Goal: Use online tool/utility: Utilize a website feature to perform a specific function

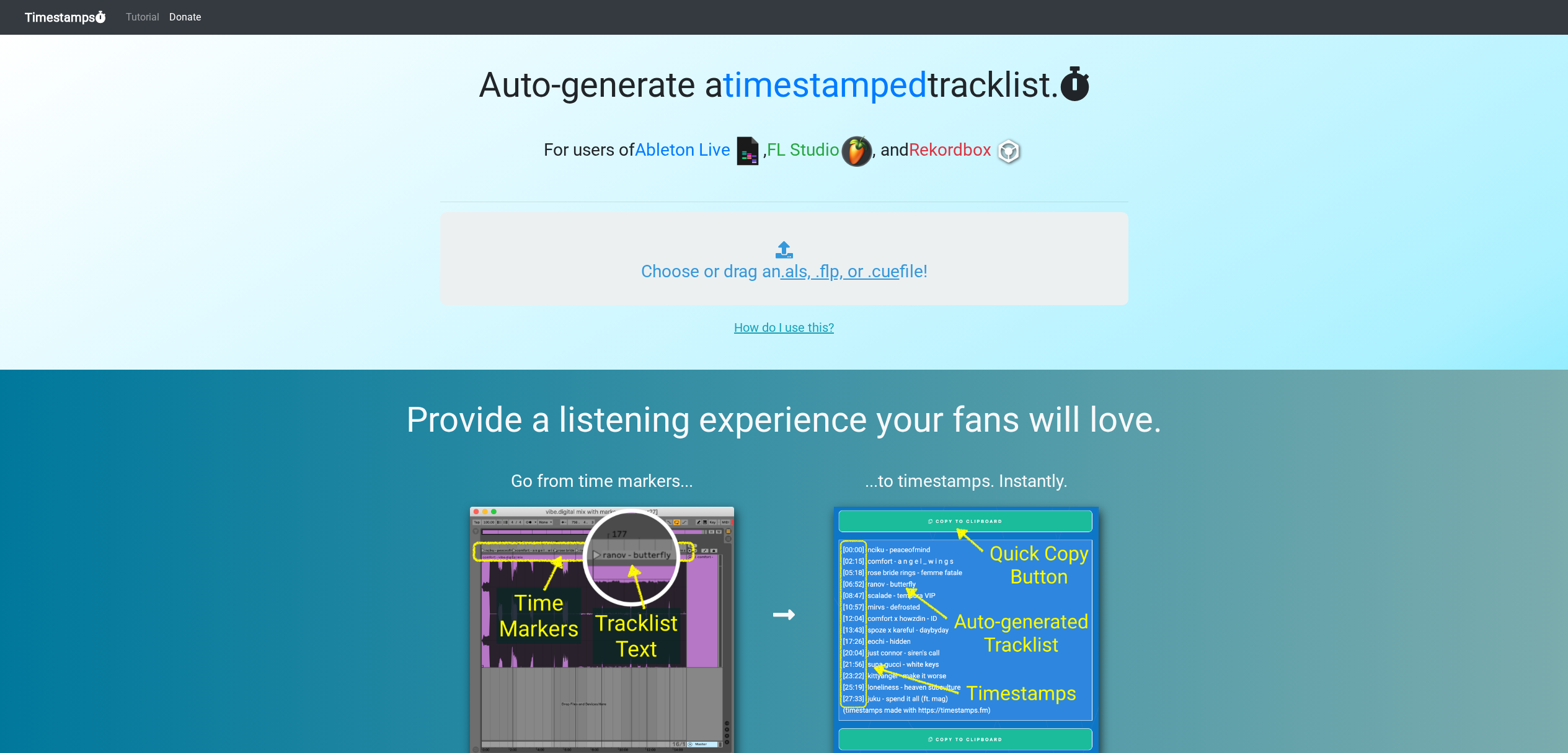
type input "C:\fakepath\01 Minimal + tech (fix).cue"
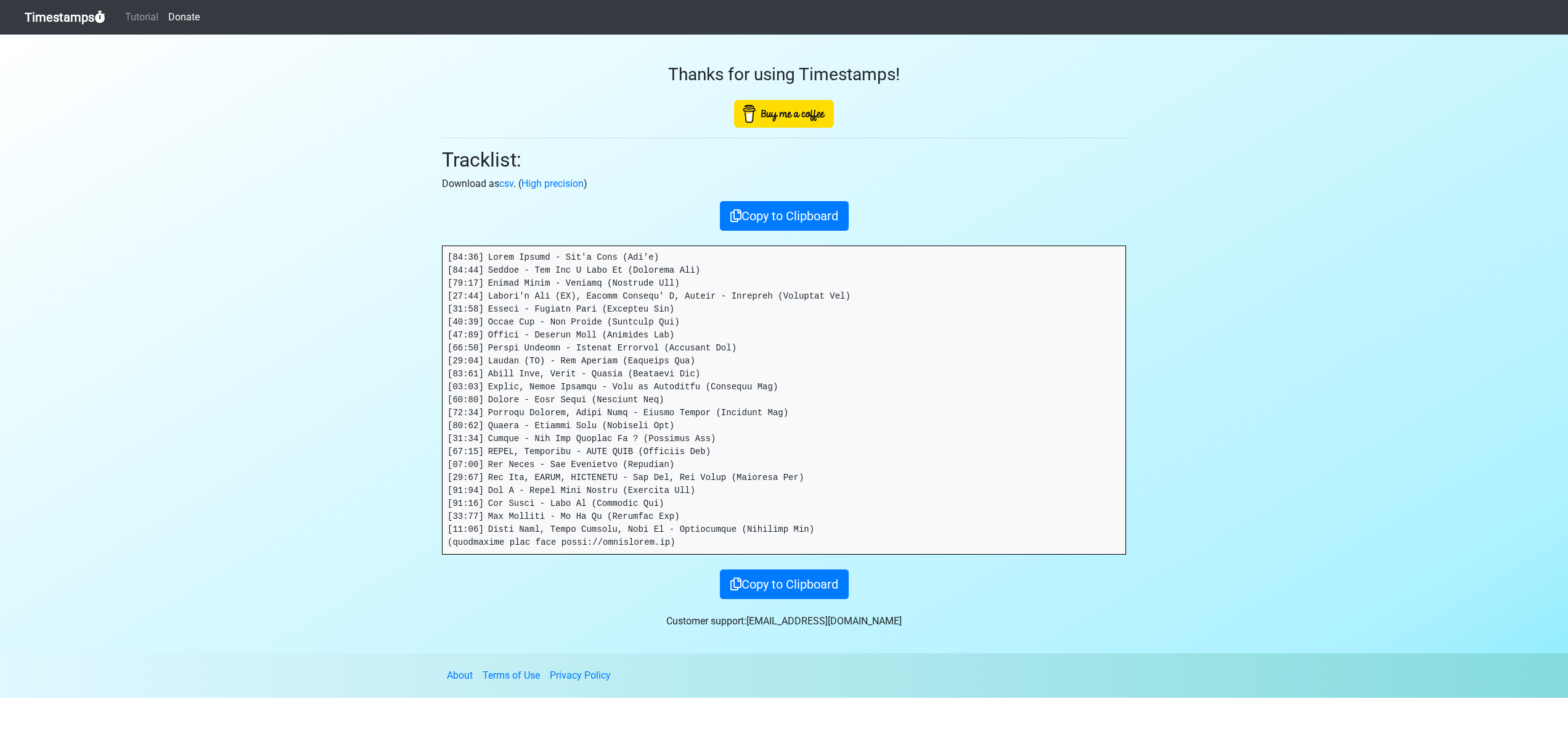
click at [691, 539] on pre at bounding box center [784, 400] width 683 height 307
drag, startPoint x: 854, startPoint y: 525, endPoint x: 813, endPoint y: 509, distance: 44.0
click at [813, 509] on pre at bounding box center [784, 400] width 683 height 307
click at [825, 527] on pre at bounding box center [784, 400] width 683 height 307
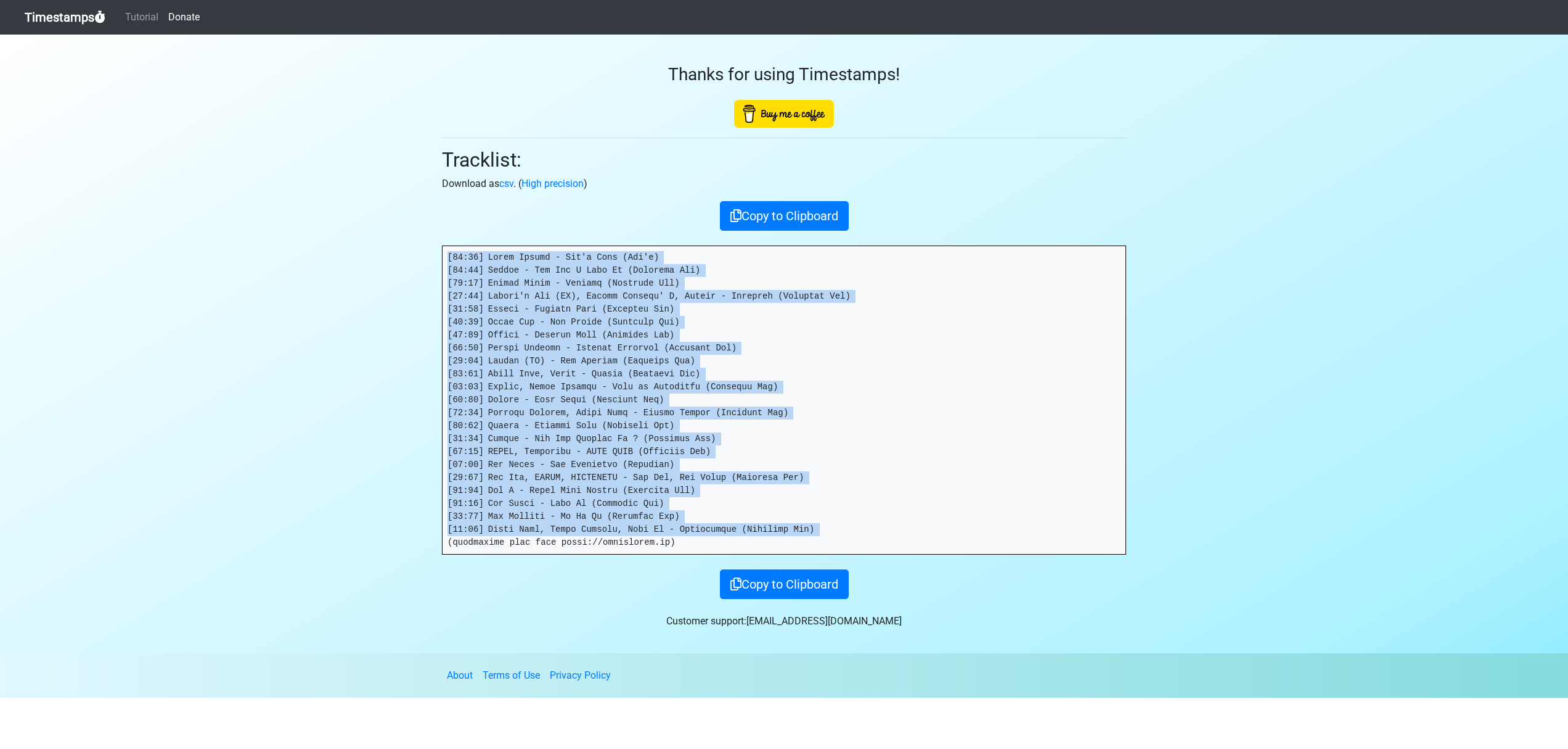
drag, startPoint x: 820, startPoint y: 521, endPoint x: 435, endPoint y: 249, distance: 471.4
click at [435, 249] on div "Thanks for using Timestamps! Tracklist: Download as csv . ( High precision ) Co…" at bounding box center [784, 316] width 702 height 565
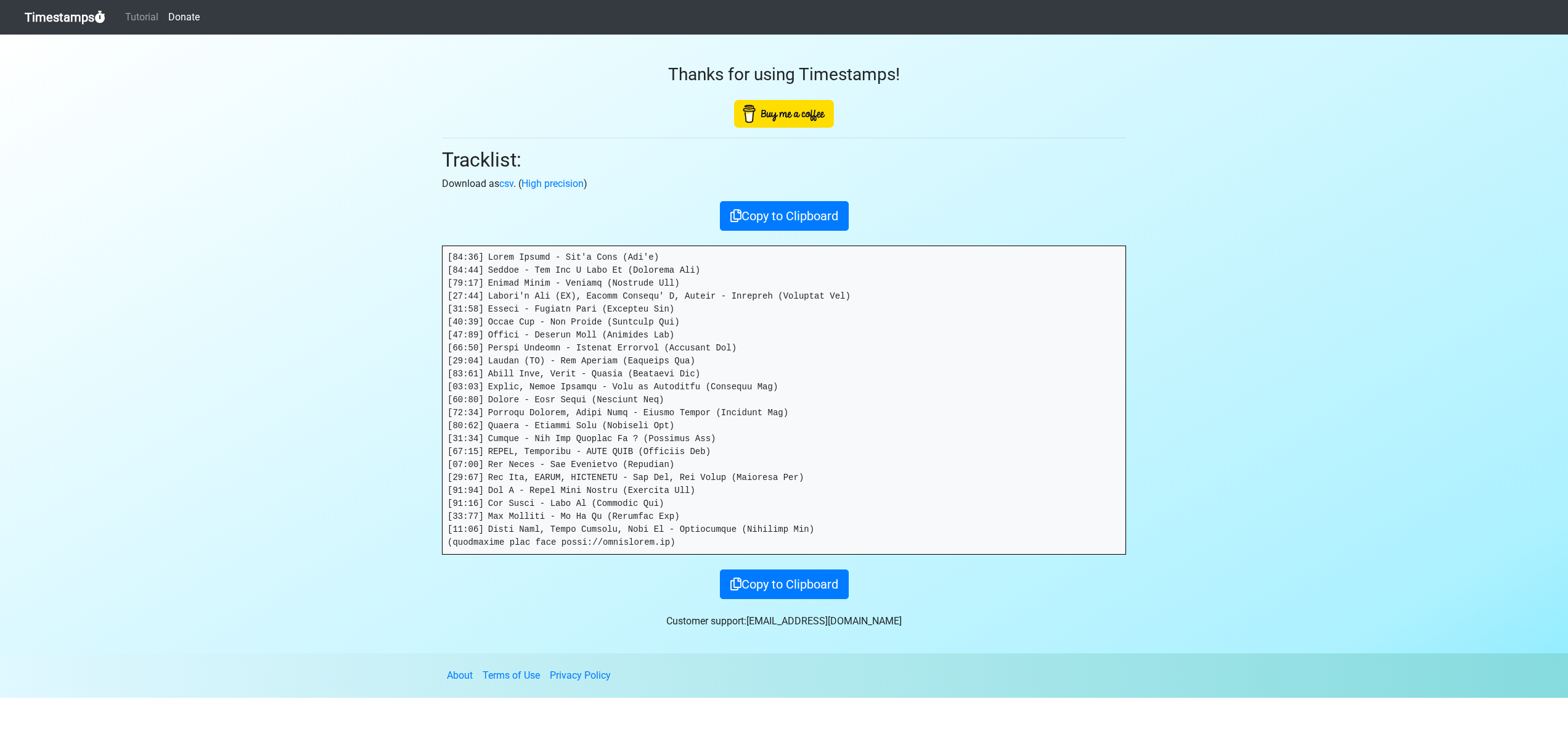
click at [606, 223] on div "Copy to Clipboard" at bounding box center [784, 215] width 684 height 30
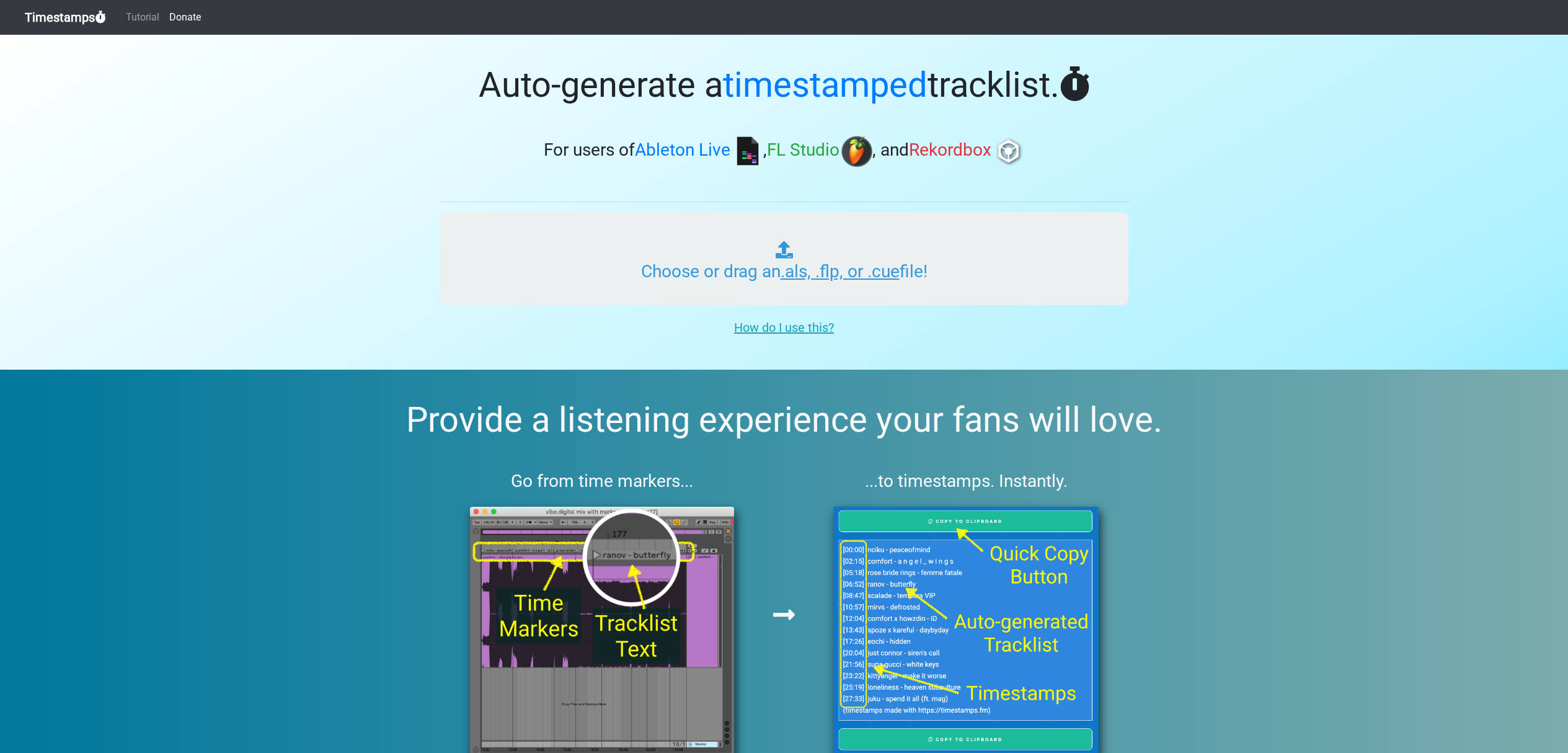
type input "C:\fakepath\01 Light DnB #1.cue"
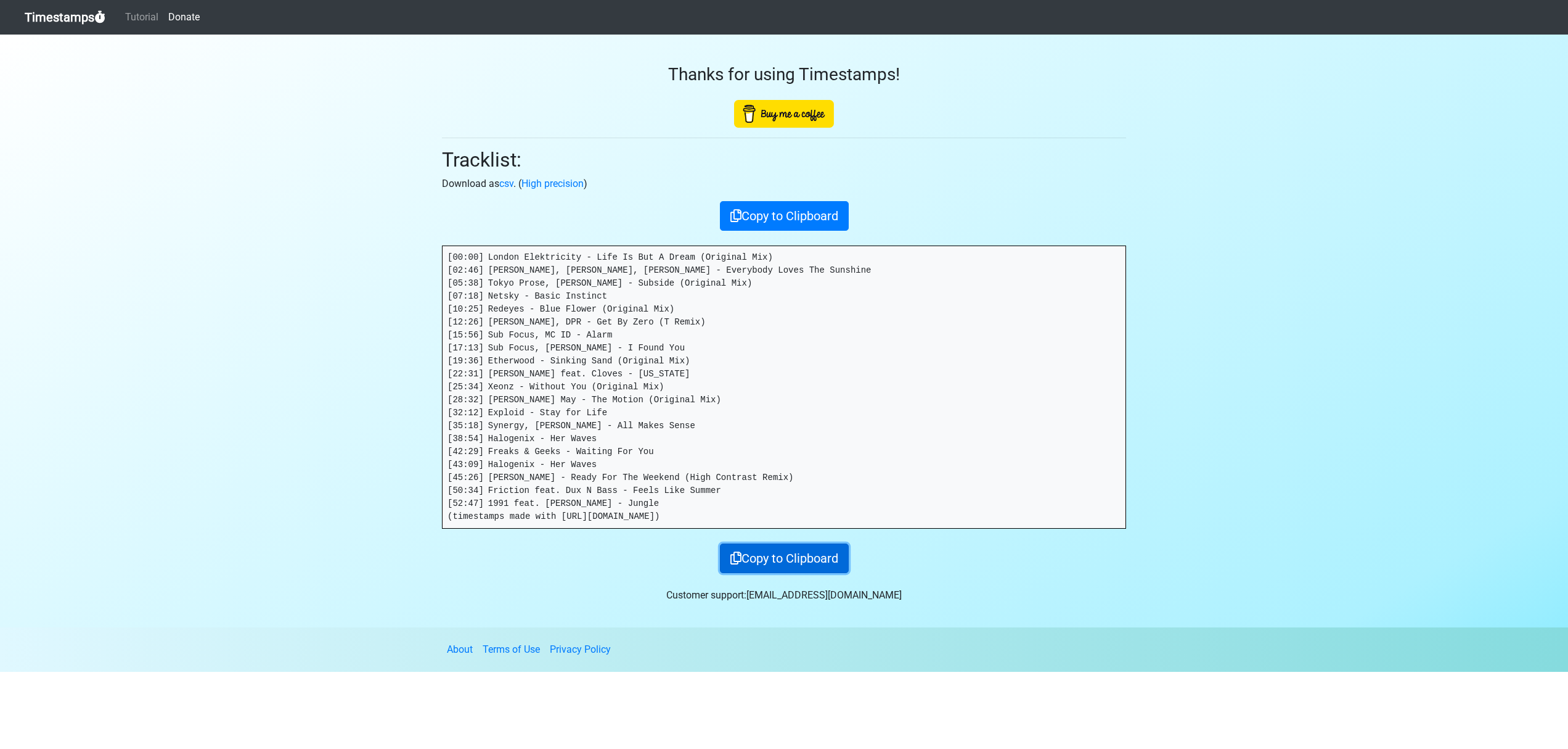
click at [774, 554] on button "Copy to Clipboard" at bounding box center [784, 558] width 129 height 30
click at [788, 215] on button "Copy to Clipboard" at bounding box center [784, 215] width 129 height 30
